Goal: Task Accomplishment & Management: Manage account settings

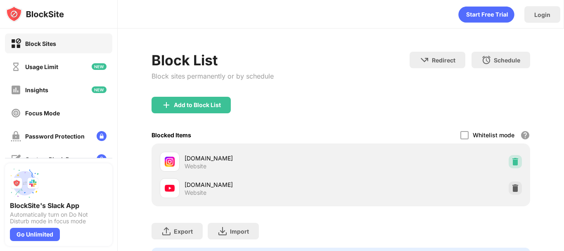
click at [512, 160] on img at bounding box center [516, 161] width 8 height 8
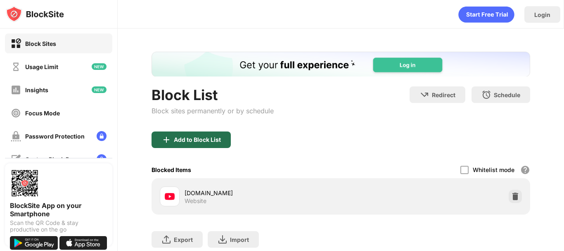
click at [212, 143] on div "Add to Block List" at bounding box center [191, 139] width 79 height 17
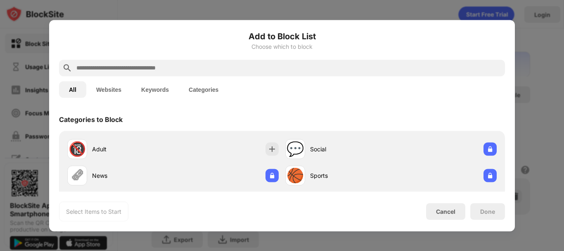
click at [198, 67] on input "text" at bounding box center [289, 68] width 426 height 10
click at [111, 90] on button "Websites" at bounding box center [108, 89] width 45 height 17
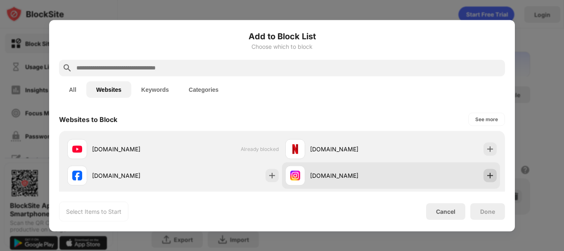
click at [486, 179] on img at bounding box center [490, 175] width 8 height 8
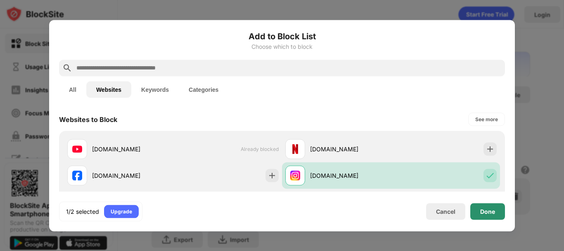
click at [486, 208] on div "Done" at bounding box center [488, 211] width 15 height 7
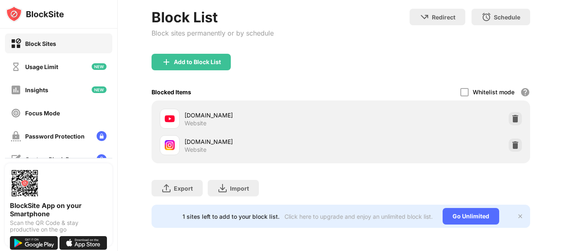
scroll to position [84, 0]
